Goal: Transaction & Acquisition: Purchase product/service

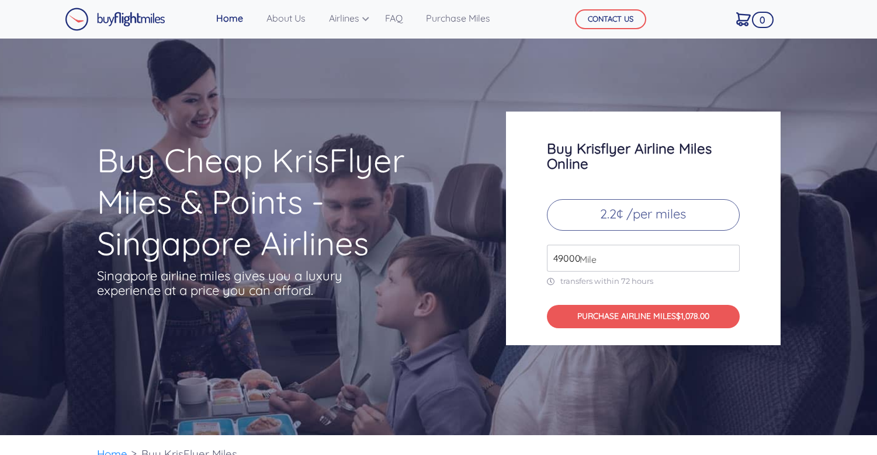
drag, startPoint x: 609, startPoint y: 259, endPoint x: 560, endPoint y: 243, distance: 51.7
click at [560, 243] on div "Buy Krisflyer Airline Miles Online 2.2¢ /per miles 49000 Mile transfers within …" at bounding box center [643, 229] width 275 height 234
click at [784, 286] on div "Buy Krisflyer Airline Miles Online 2.2¢ /per miles 20000 Mile transfers within …" at bounding box center [643, 229] width 292 height 234
click at [626, 258] on input "20000" at bounding box center [643, 258] width 193 height 27
click at [567, 256] on input "20000" at bounding box center [643, 258] width 193 height 27
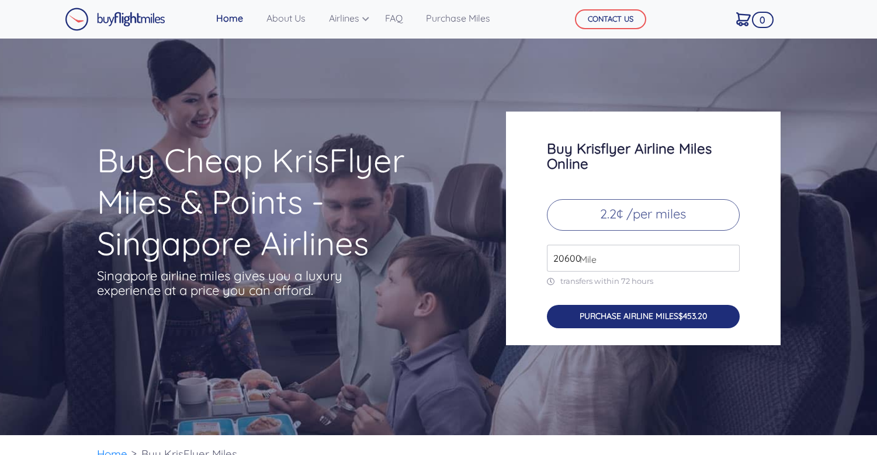
type input "20600"
click at [631, 322] on button "PURCHASE AIRLINE MILES $453.20" at bounding box center [643, 317] width 193 height 24
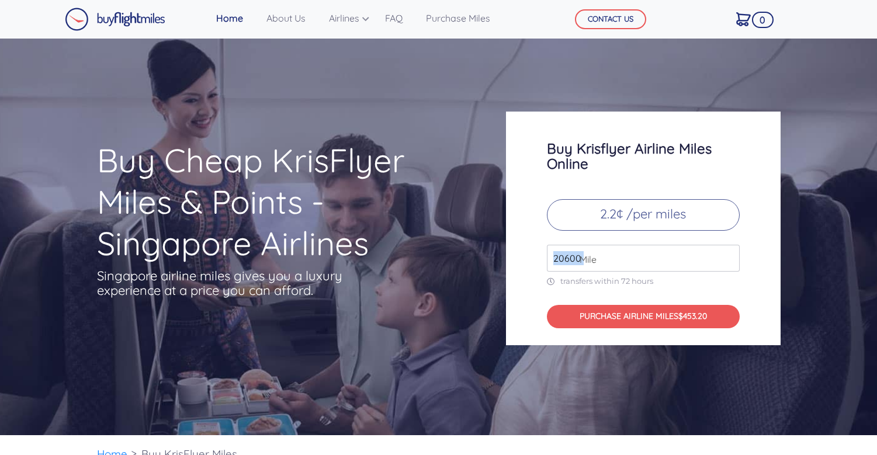
drag, startPoint x: 580, startPoint y: 259, endPoint x: 541, endPoint y: 258, distance: 38.6
click at [541, 258] on div "Buy Krisflyer Airline Miles Online 2.2¢ /per miles 20600 Mile transfers within …" at bounding box center [643, 229] width 275 height 234
